Goal: Use online tool/utility: Utilize a website feature to perform a specific function

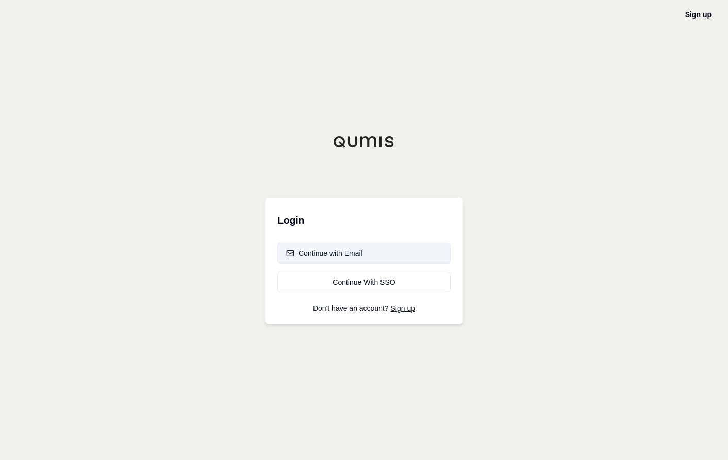
click at [371, 247] on button "Continue with Email" at bounding box center [363, 253] width 173 height 21
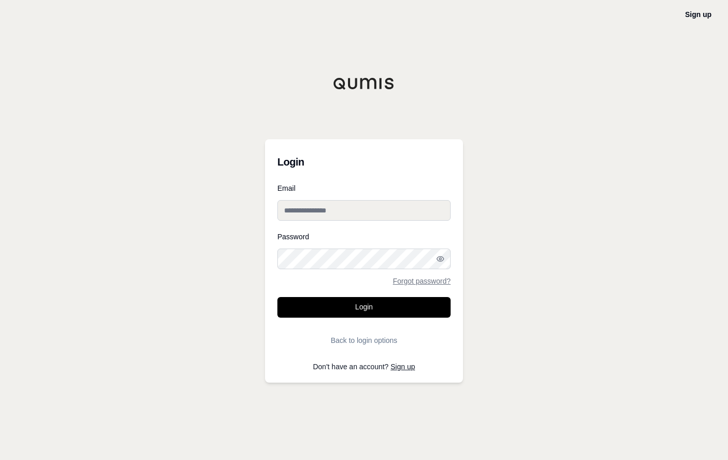
click at [333, 207] on input "Email" at bounding box center [363, 210] width 173 height 21
type input "**********"
click at [277, 297] on button "Login" at bounding box center [363, 307] width 173 height 21
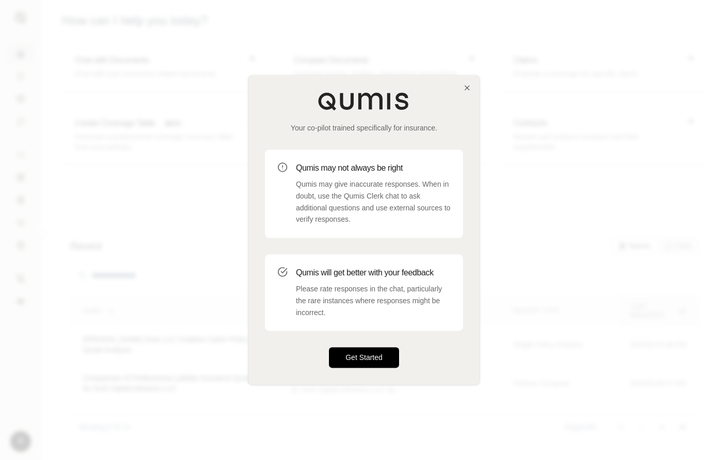
click at [379, 350] on button "Get Started" at bounding box center [364, 357] width 70 height 21
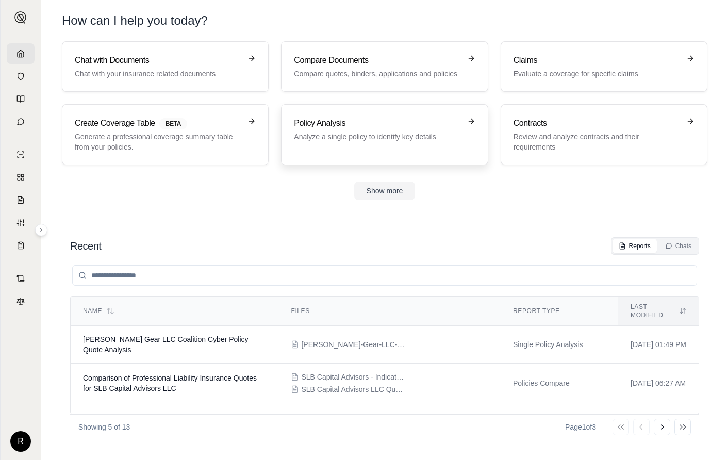
click at [383, 112] on link "Policy Analysis Analyze a single policy to identify key details" at bounding box center [384, 134] width 207 height 61
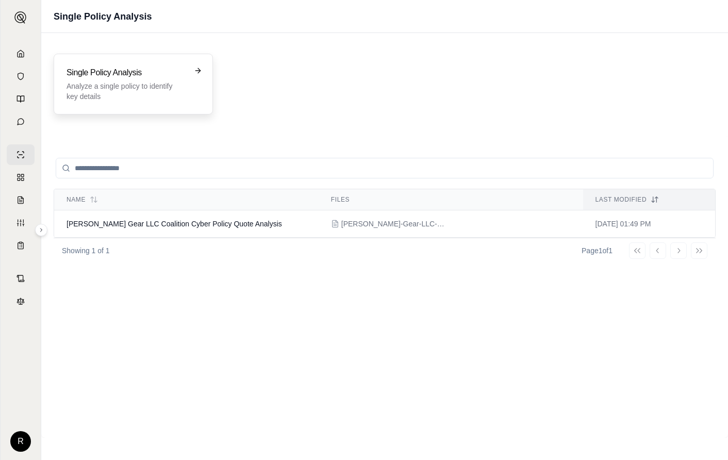
click at [121, 71] on h3 "Single Policy Analysis" at bounding box center [126, 73] width 119 height 12
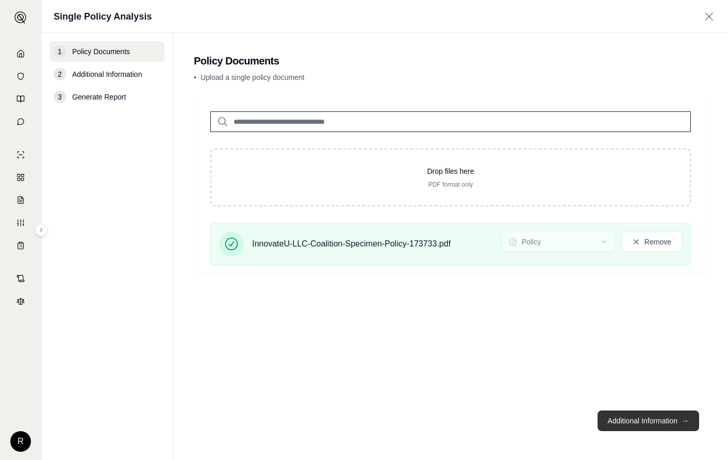
click at [644, 419] on button "Additional Information →" at bounding box center [649, 420] width 102 height 21
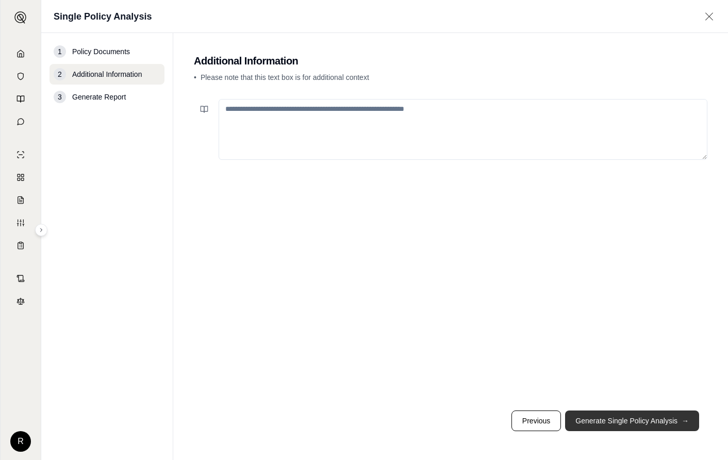
click at [643, 421] on button "Generate Single Policy Analysis →" at bounding box center [632, 420] width 134 height 21
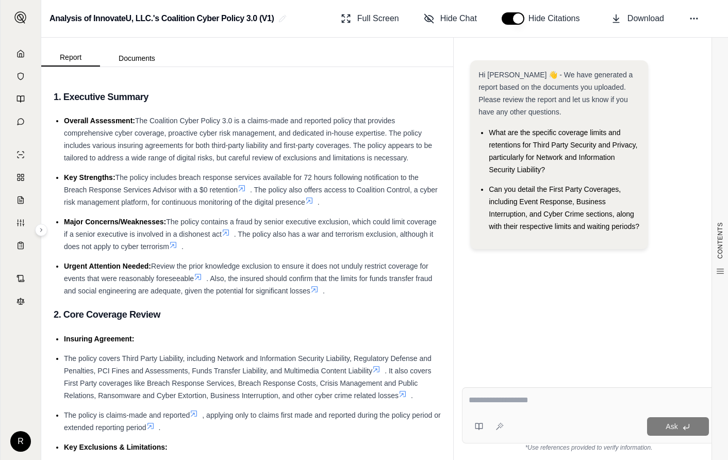
click at [547, 418] on div "Ask" at bounding box center [608, 426] width 201 height 19
click at [516, 399] on textarea at bounding box center [589, 400] width 240 height 12
click at [536, 405] on textarea at bounding box center [589, 400] width 240 height 12
paste textarea "**********"
type textarea "**********"
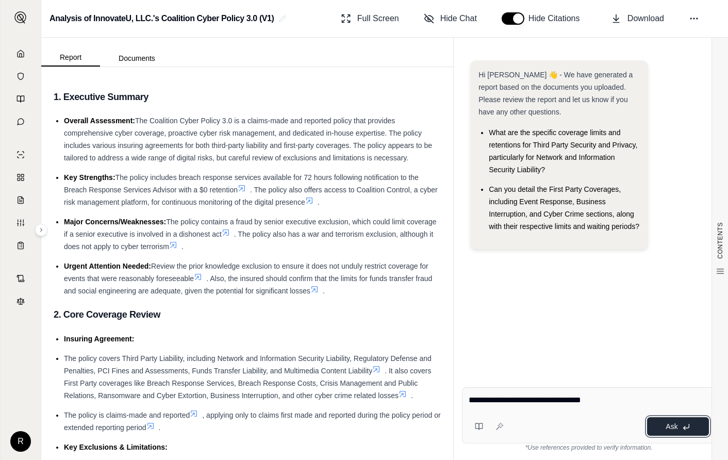
click at [662, 428] on button "Ask" at bounding box center [678, 426] width 62 height 19
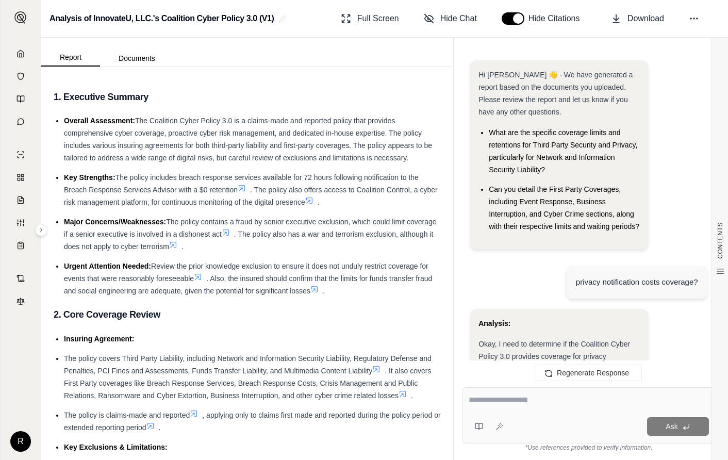
scroll to position [2149, 0]
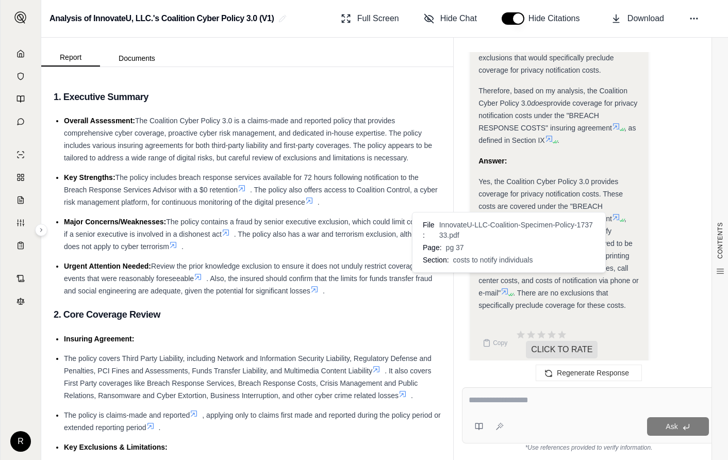
drag, startPoint x: 603, startPoint y: 180, endPoint x: 507, endPoint y: 281, distance: 139.3
click at [507, 281] on div "Yes, the Coalition Cyber Policy 3.0 provides coverage for privacy notification …" at bounding box center [558, 243] width 161 height 136
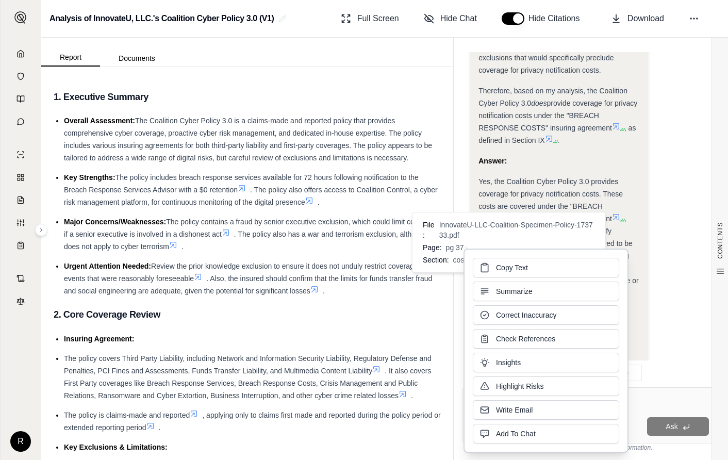
drag, startPoint x: 507, startPoint y: 281, endPoint x: 572, endPoint y: 192, distance: 110.0
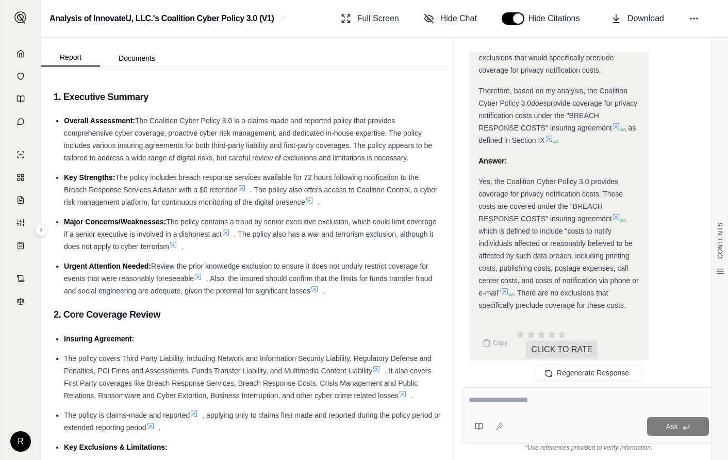
drag, startPoint x: 572, startPoint y: 192, endPoint x: 507, endPoint y: 214, distance: 68.6
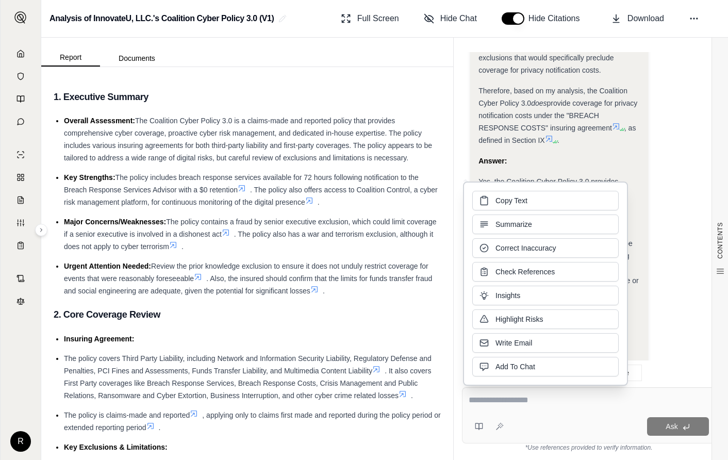
drag, startPoint x: 507, startPoint y: 214, endPoint x: 530, endPoint y: 197, distance: 29.2
click at [530, 197] on button "Copy Text" at bounding box center [545, 201] width 146 height 20
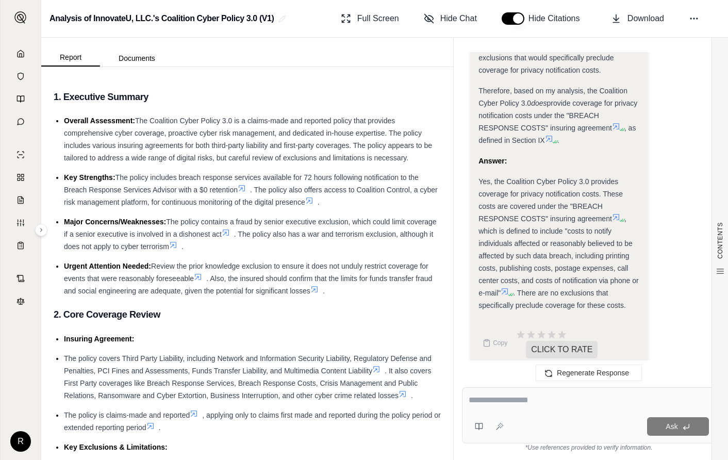
click at [422, 434] on li "The policy is claims-made and reported , applying only to claims first made and…" at bounding box center [252, 421] width 377 height 25
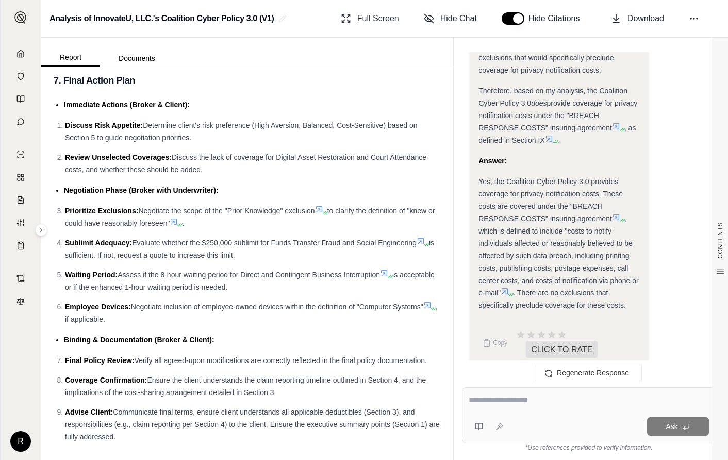
scroll to position [3901, 0]
